Goal: Register for event/course

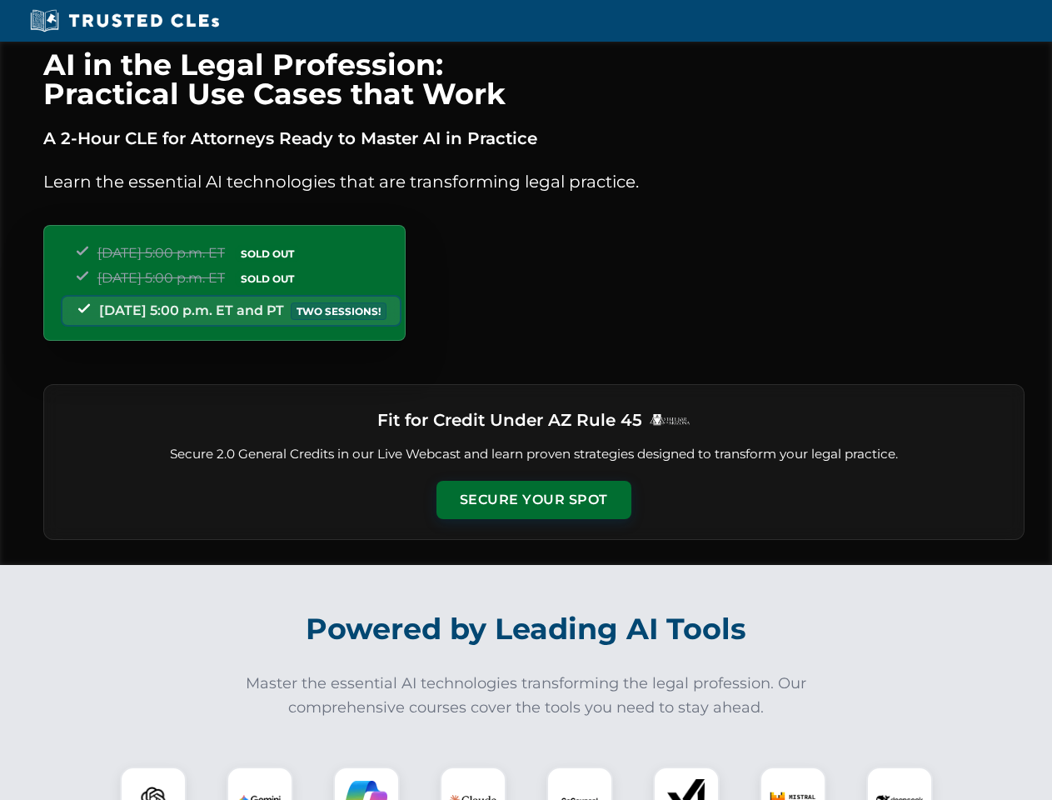
click at [533, 500] on button "Secure Your Spot" at bounding box center [533, 500] width 195 height 38
click at [153, 783] on img at bounding box center [153, 799] width 48 height 48
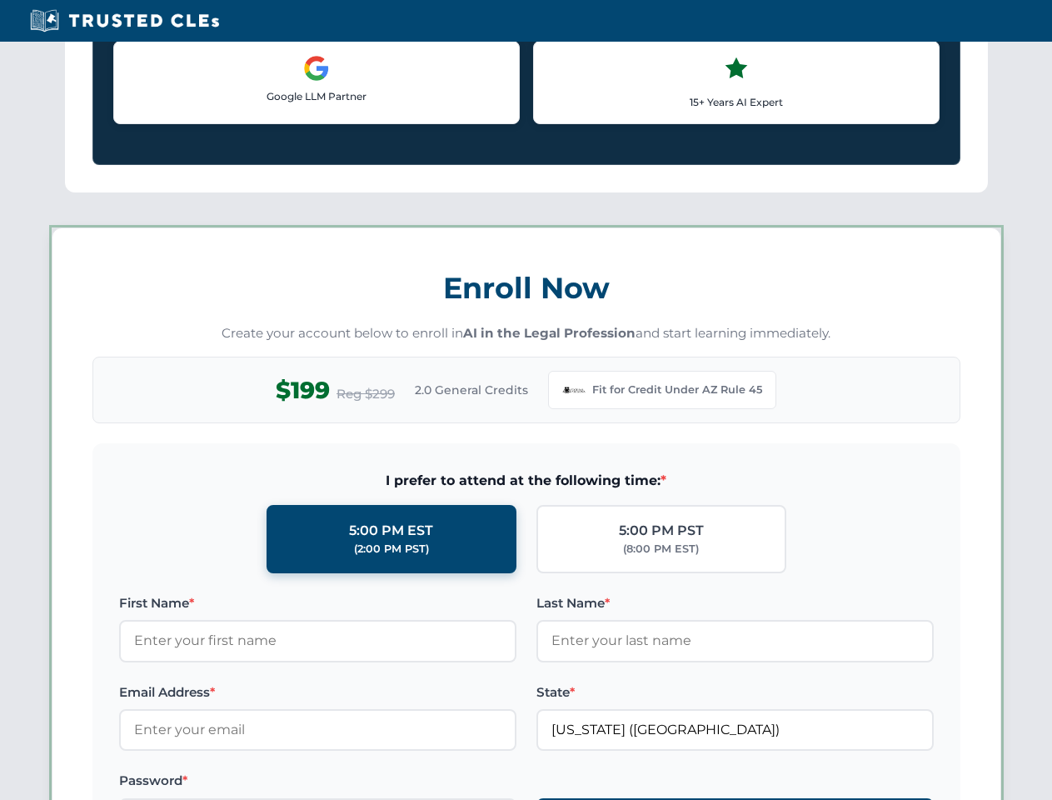
click at [366, 783] on label "Password *" at bounding box center [317, 780] width 397 height 20
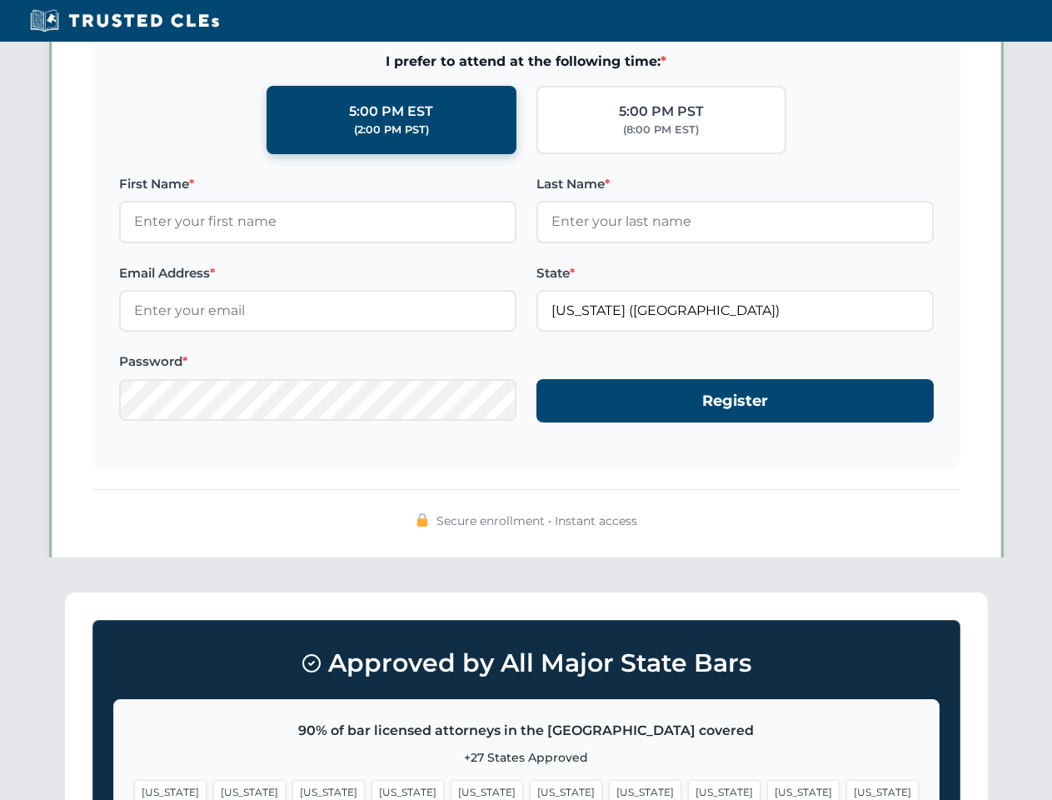
click at [767, 783] on span "[US_STATE]" at bounding box center [803, 792] width 72 height 24
